Goal: Information Seeking & Learning: Learn about a topic

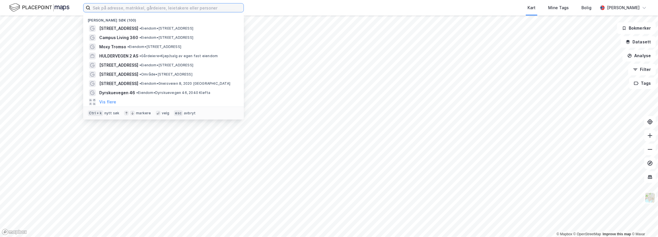
click at [104, 5] on input at bounding box center [166, 7] width 153 height 9
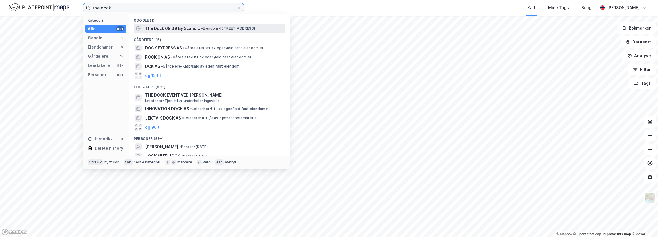
type input "the dock"
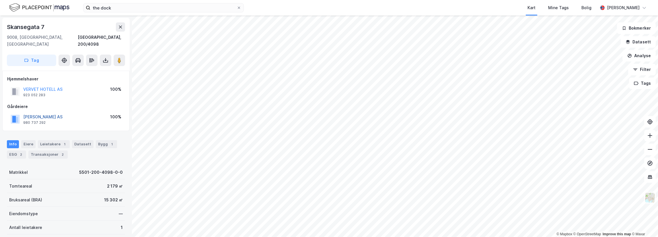
click at [0, 0] on button "[PERSON_NAME] AS" at bounding box center [0, 0] width 0 height 0
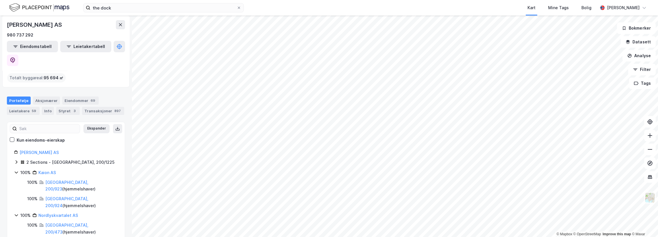
scroll to position [86, 0]
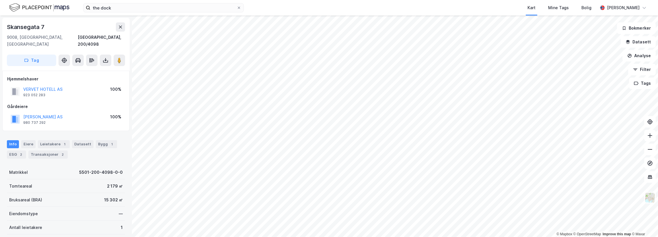
scroll to position [0, 0]
drag, startPoint x: 51, startPoint y: 106, endPoint x: 49, endPoint y: 110, distance: 4.0
